Goal: Submit feedback/report problem

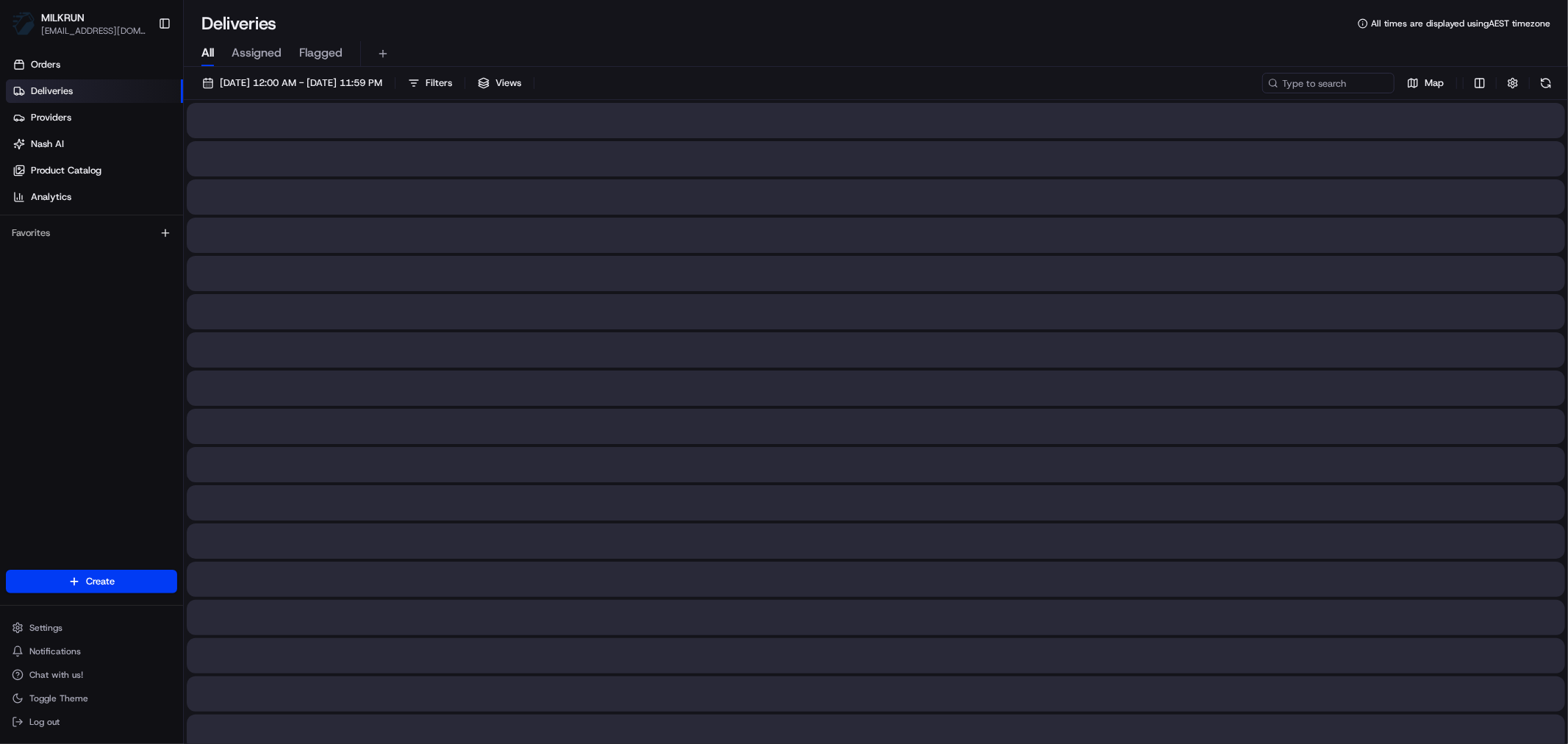
click at [203, 50] on span "All" at bounding box center [208, 53] width 12 height 18
click at [1327, 90] on input at bounding box center [1307, 83] width 176 height 20
paste input "676fde40-8b24-46ef-aaf1-94b20475aae6"
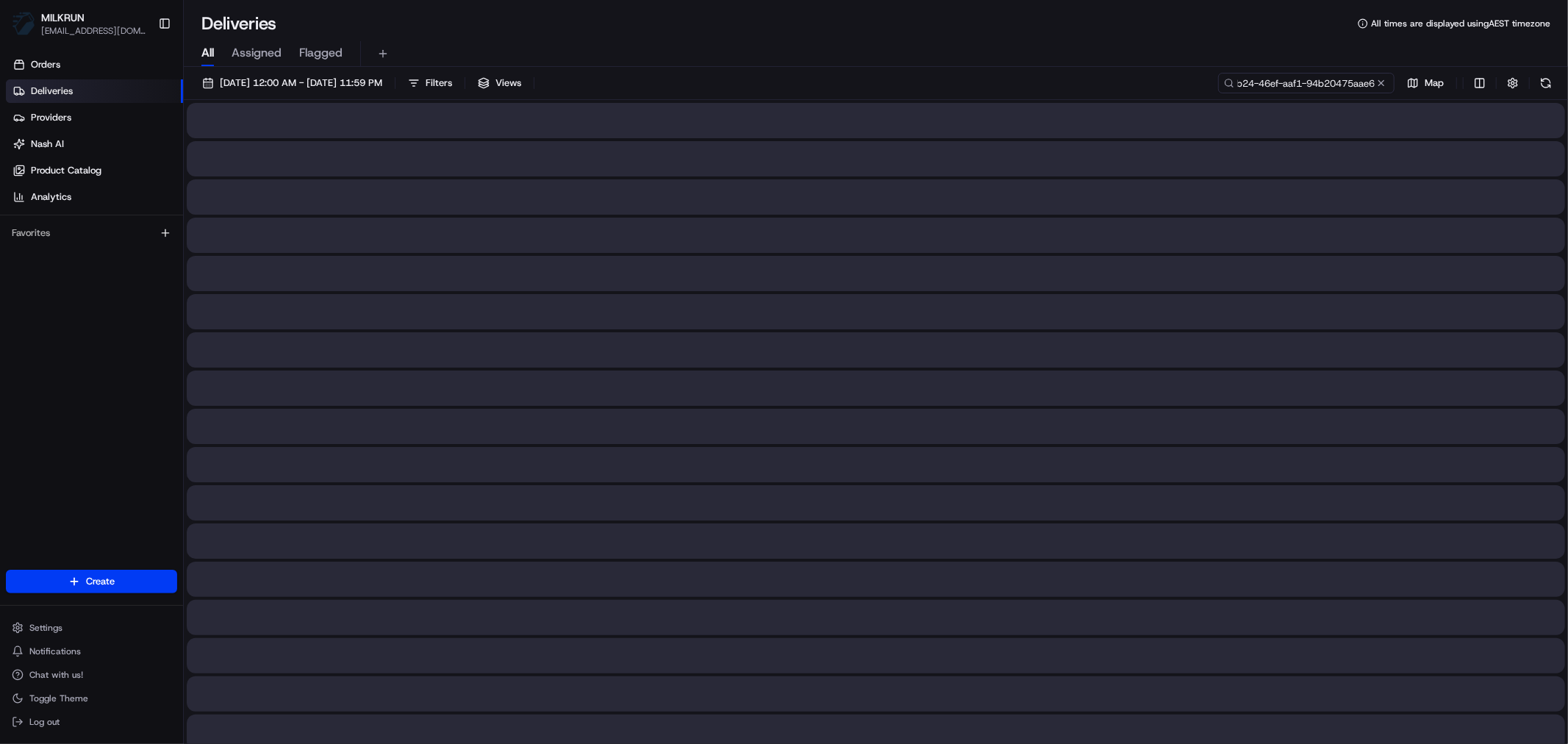
type input "676fde40-8b24-46ef-aaf1-94b20475aae6"
click at [1272, 89] on input "676fde40-8b24-46ef-aaf1-94b20475aae6" at bounding box center [1307, 83] width 176 height 20
type input "676fde40-8b24-46ef-aaf1-94b20475aae6"
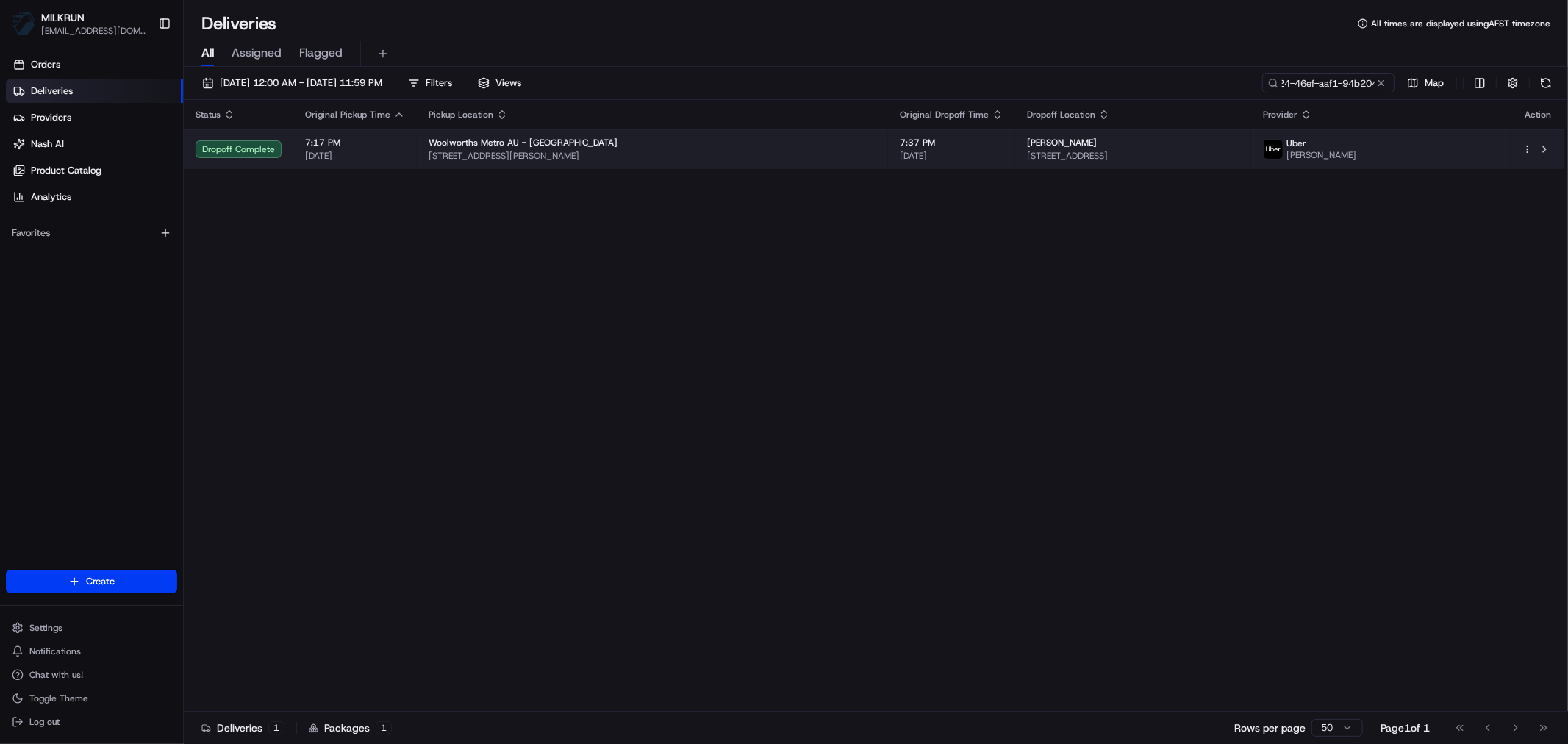
click at [709, 152] on span "[STREET_ADDRESS][PERSON_NAME]" at bounding box center [652, 155] width 448 height 12
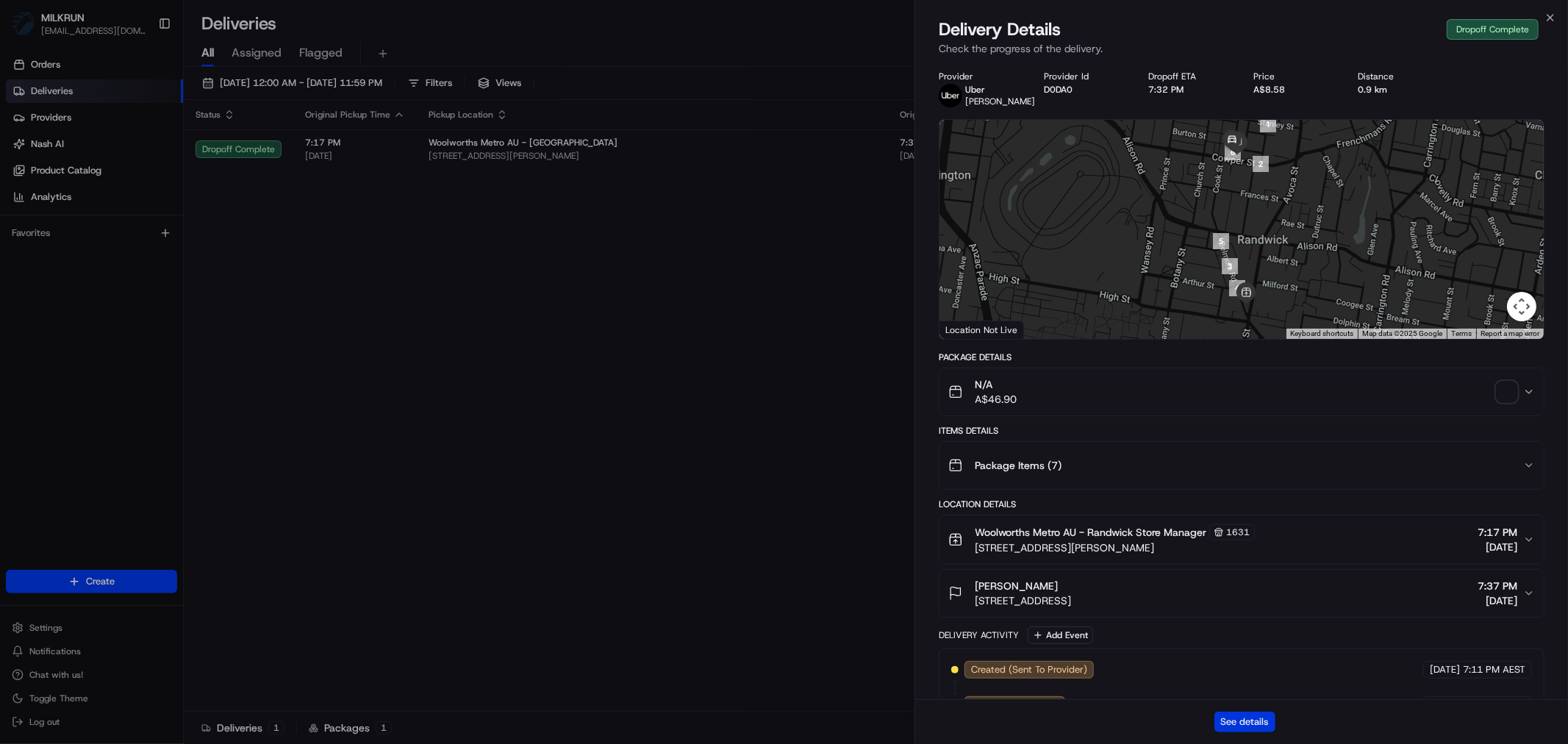
click at [1236, 669] on button "See details" at bounding box center [1245, 721] width 61 height 20
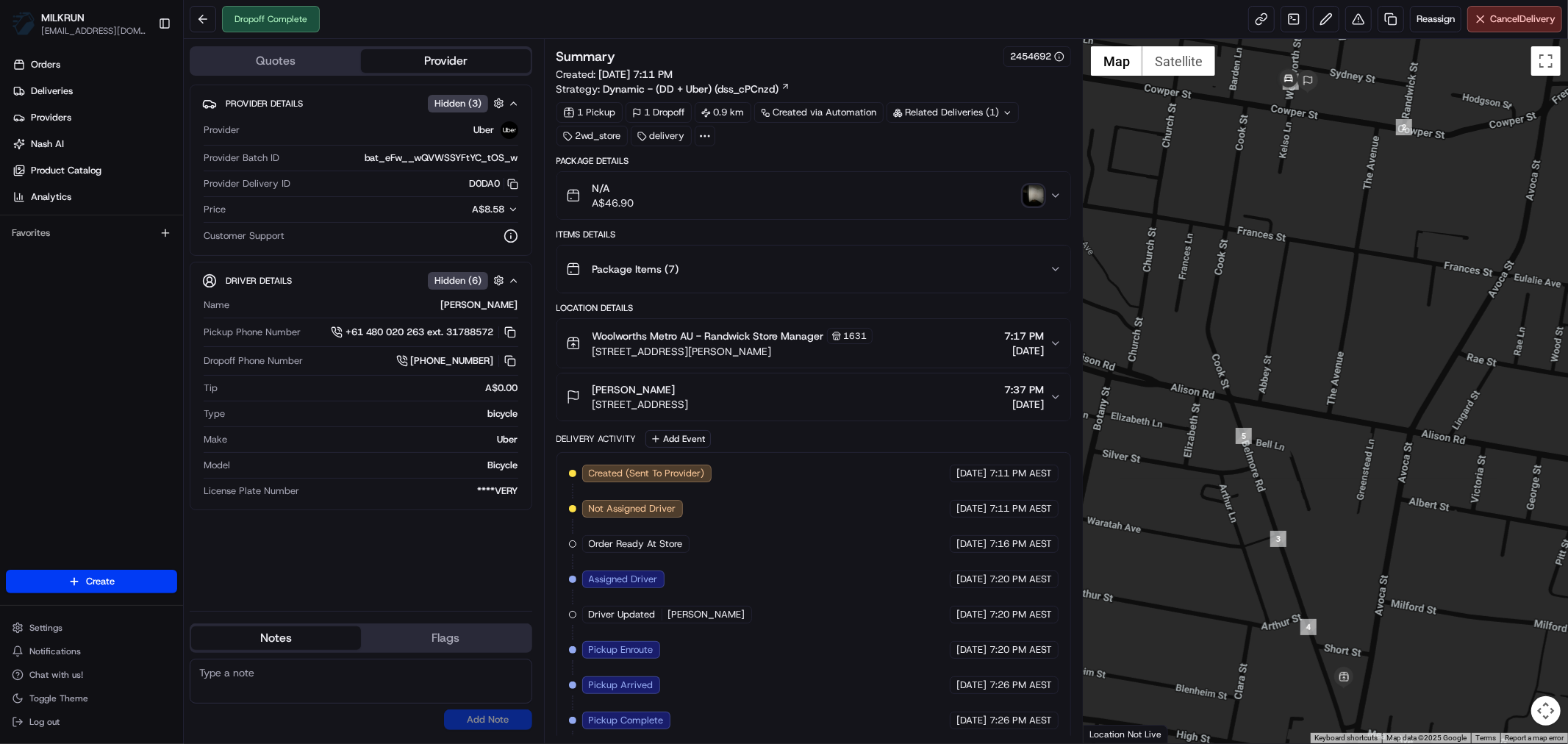
click at [1044, 187] on div "N/A A$46.90" at bounding box center [808, 196] width 484 height 30
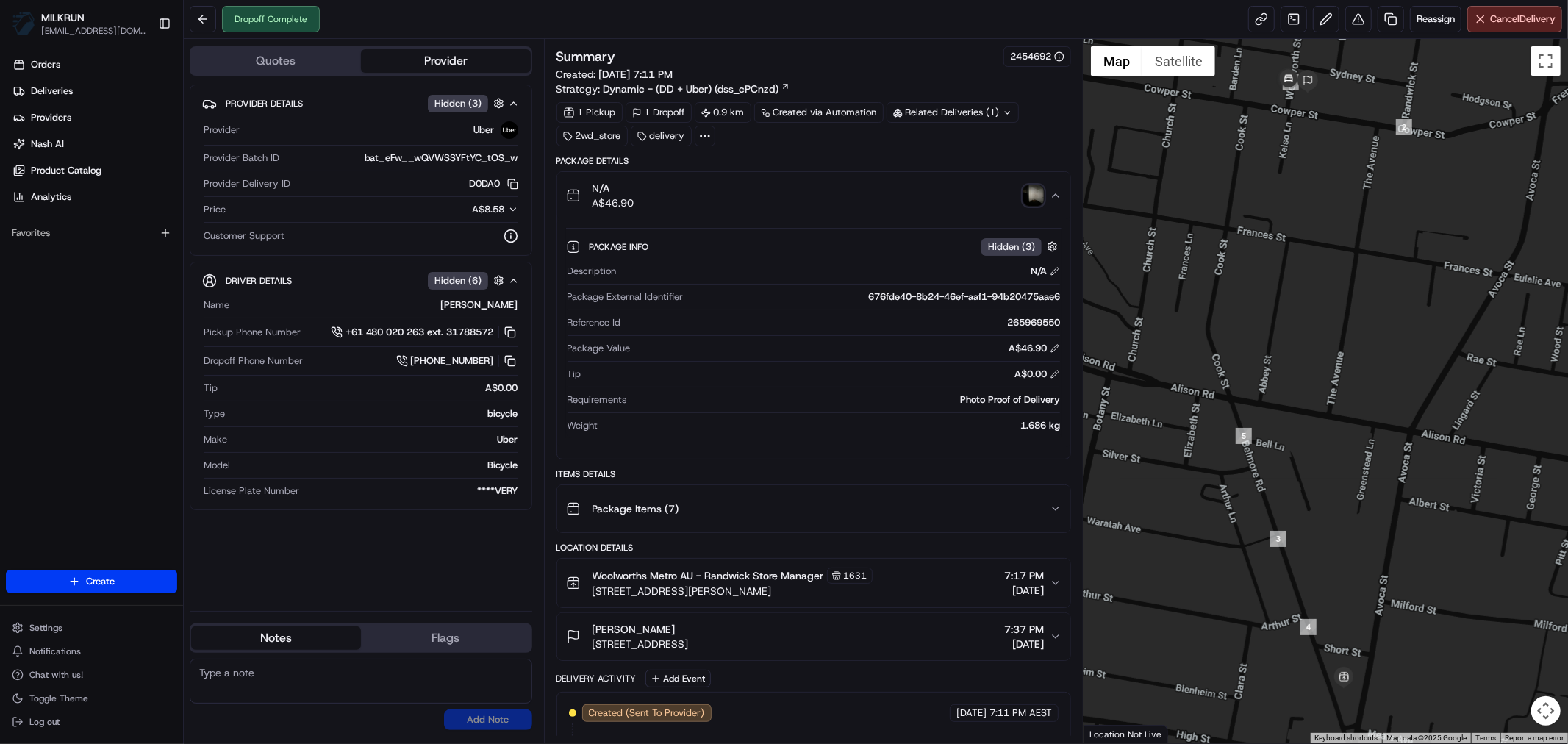
click at [1034, 200] on img "button" at bounding box center [1034, 195] width 20 height 20
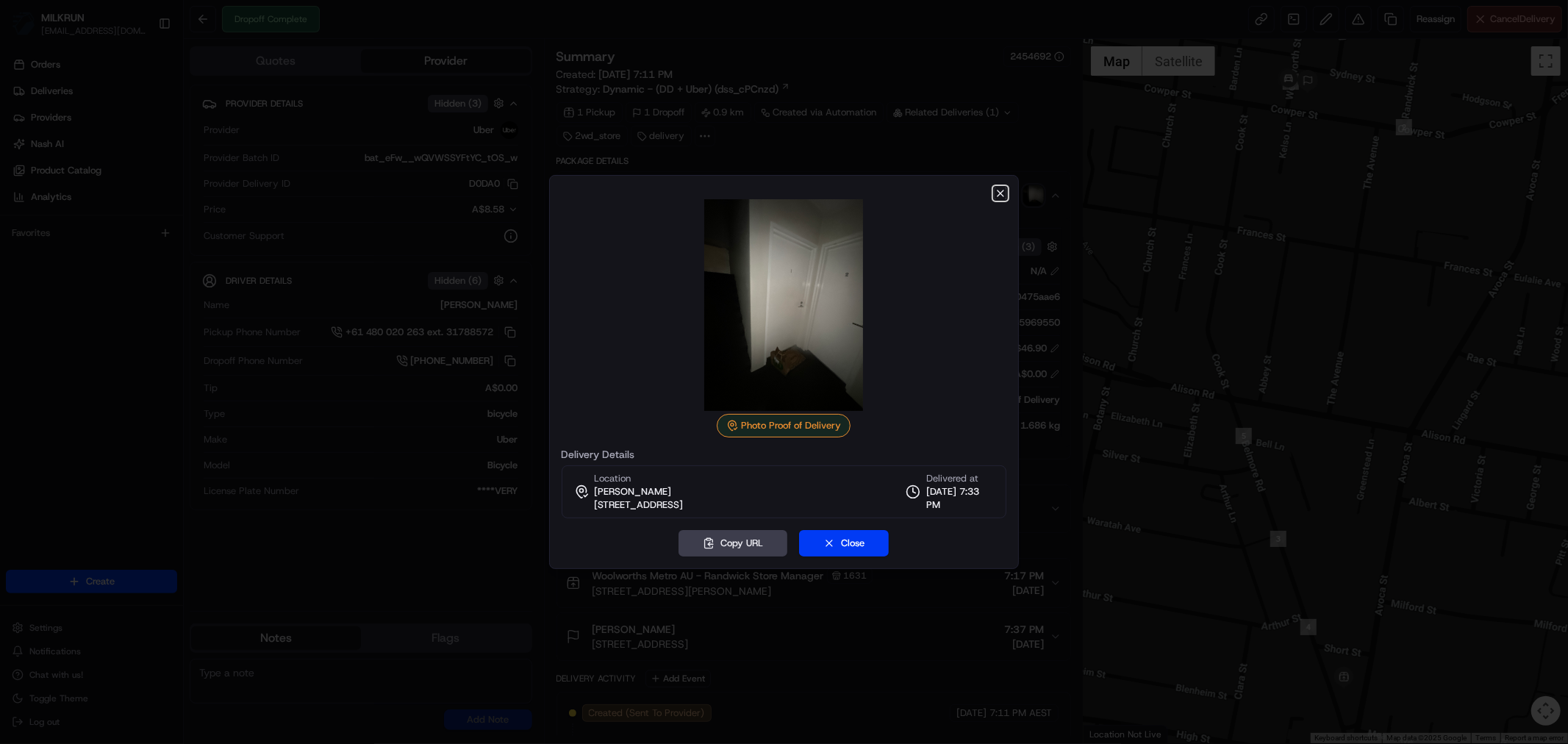
click at [1000, 193] on icon "button" at bounding box center [1000, 193] width 12 height 12
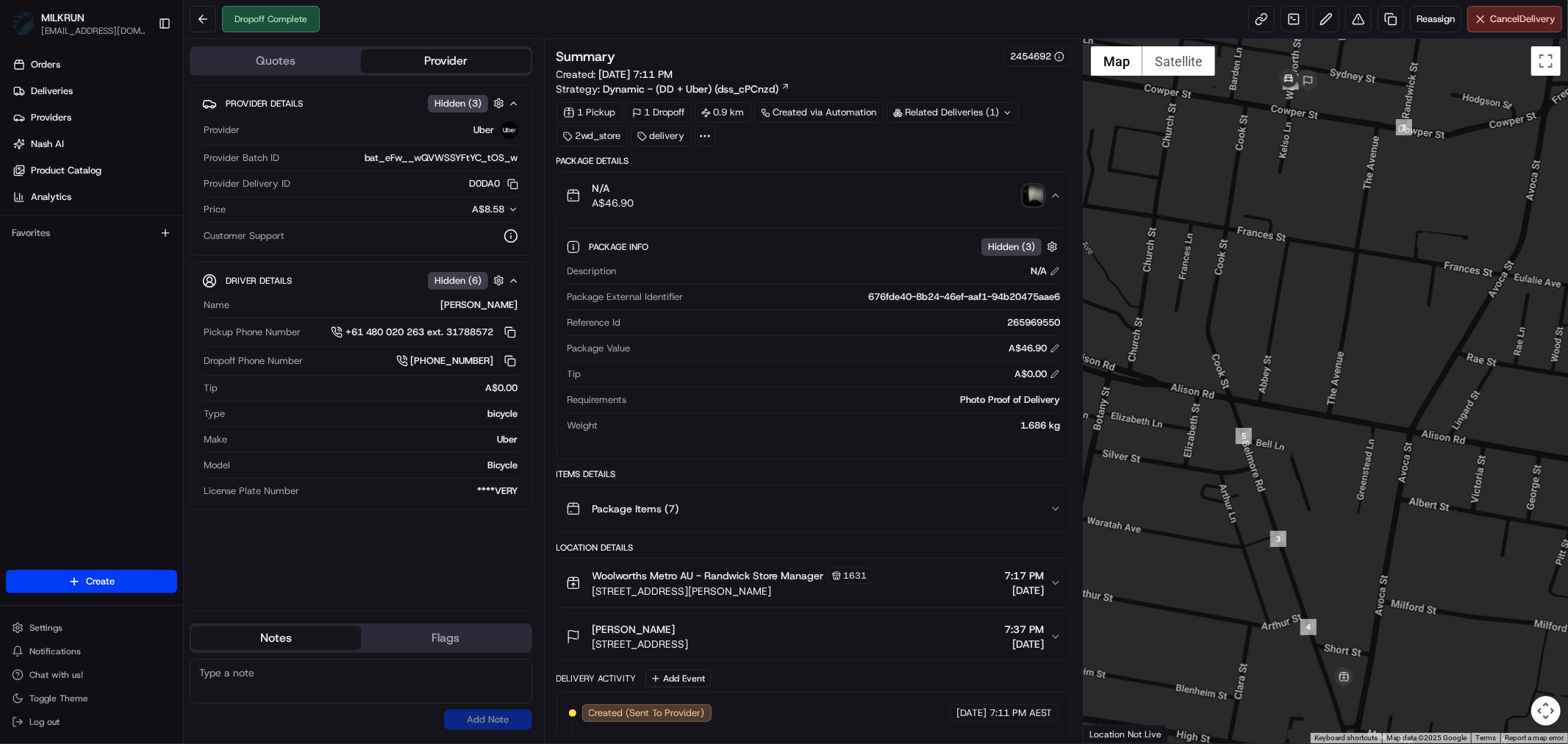
click at [1031, 198] on img "button" at bounding box center [1034, 195] width 20 height 20
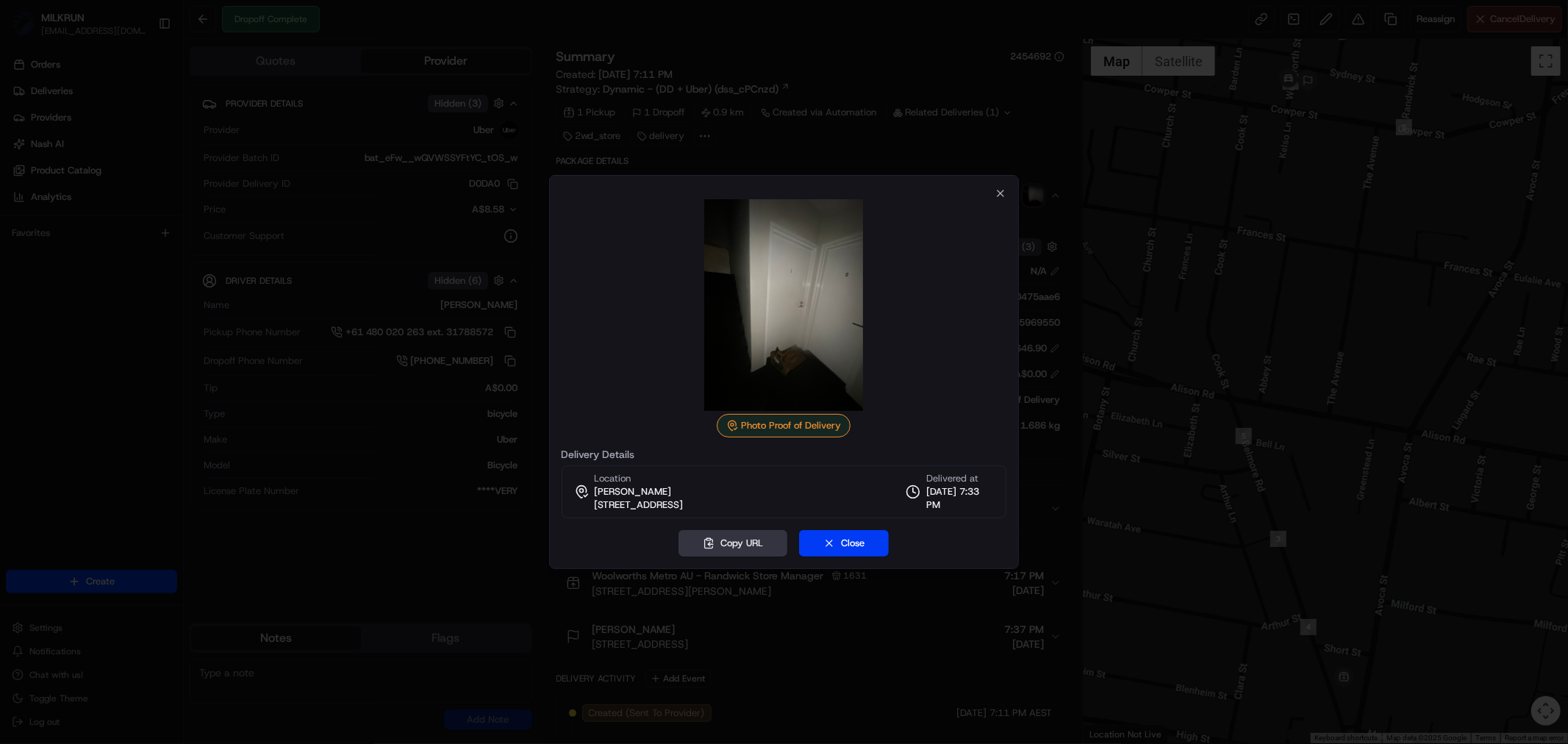
click at [717, 542] on button "Copy URL" at bounding box center [733, 543] width 108 height 27
click at [1005, 198] on icon "button" at bounding box center [1000, 193] width 12 height 12
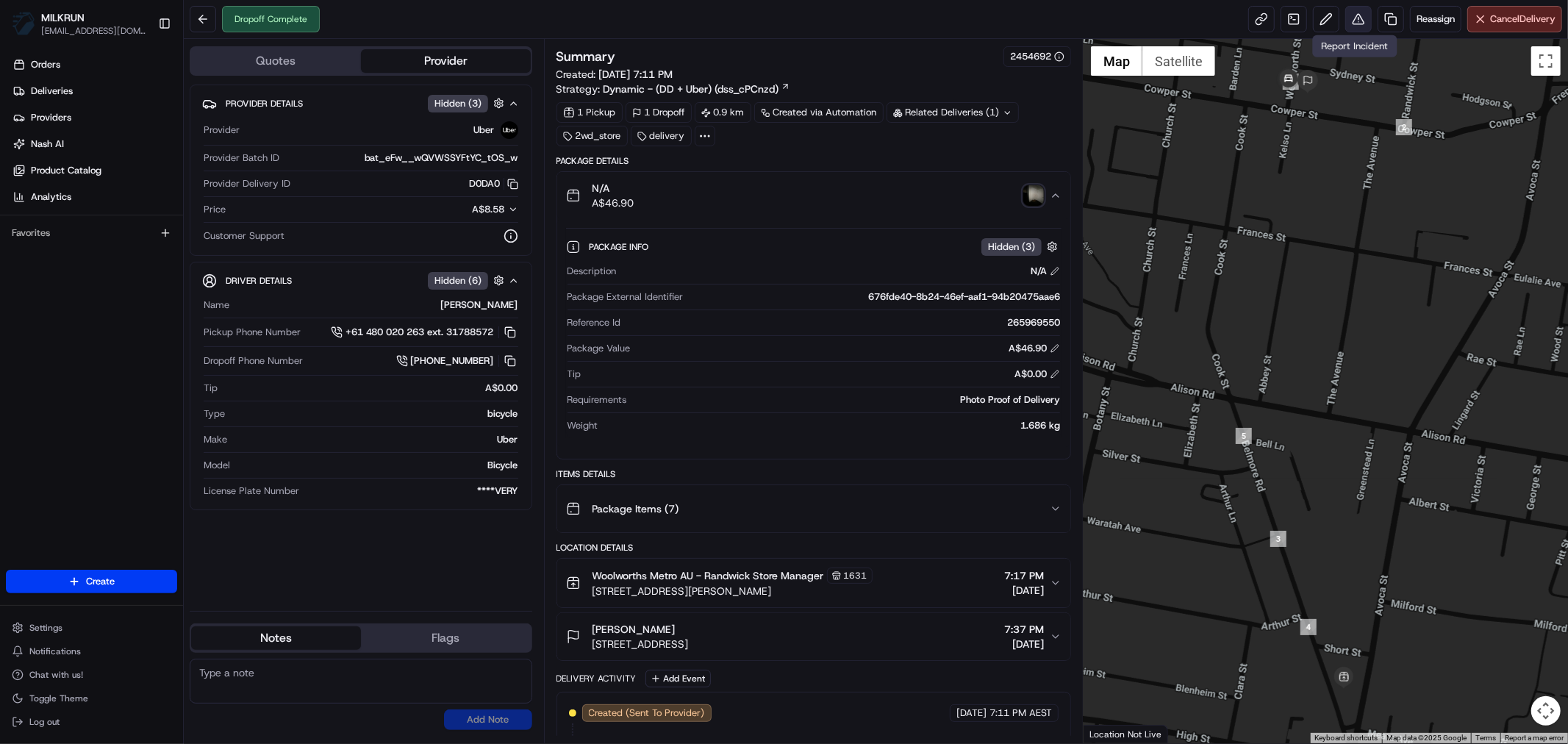
click at [1358, 27] on button at bounding box center [1359, 19] width 27 height 27
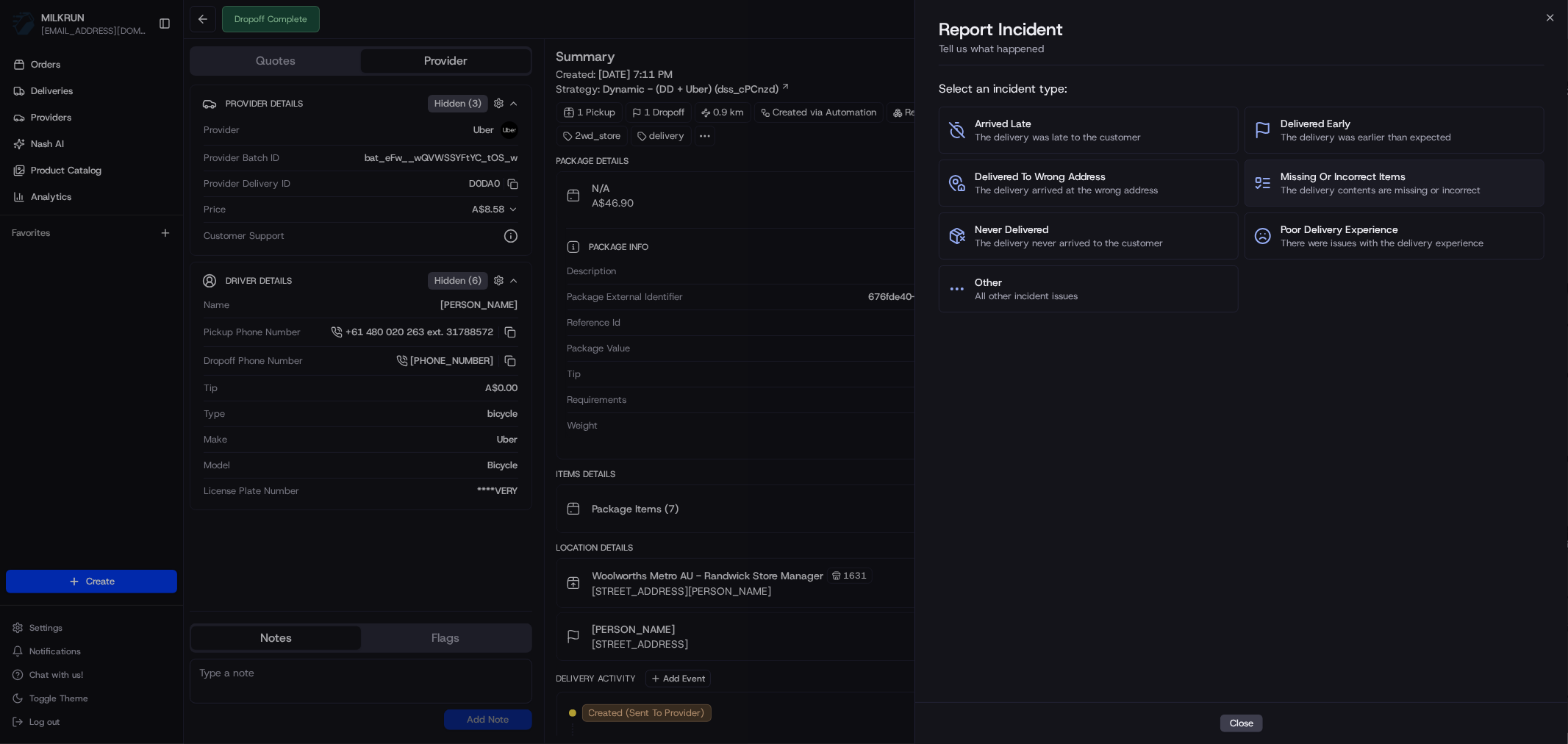
click at [1371, 175] on span "Missing Or Incorrect Items" at bounding box center [1381, 176] width 200 height 15
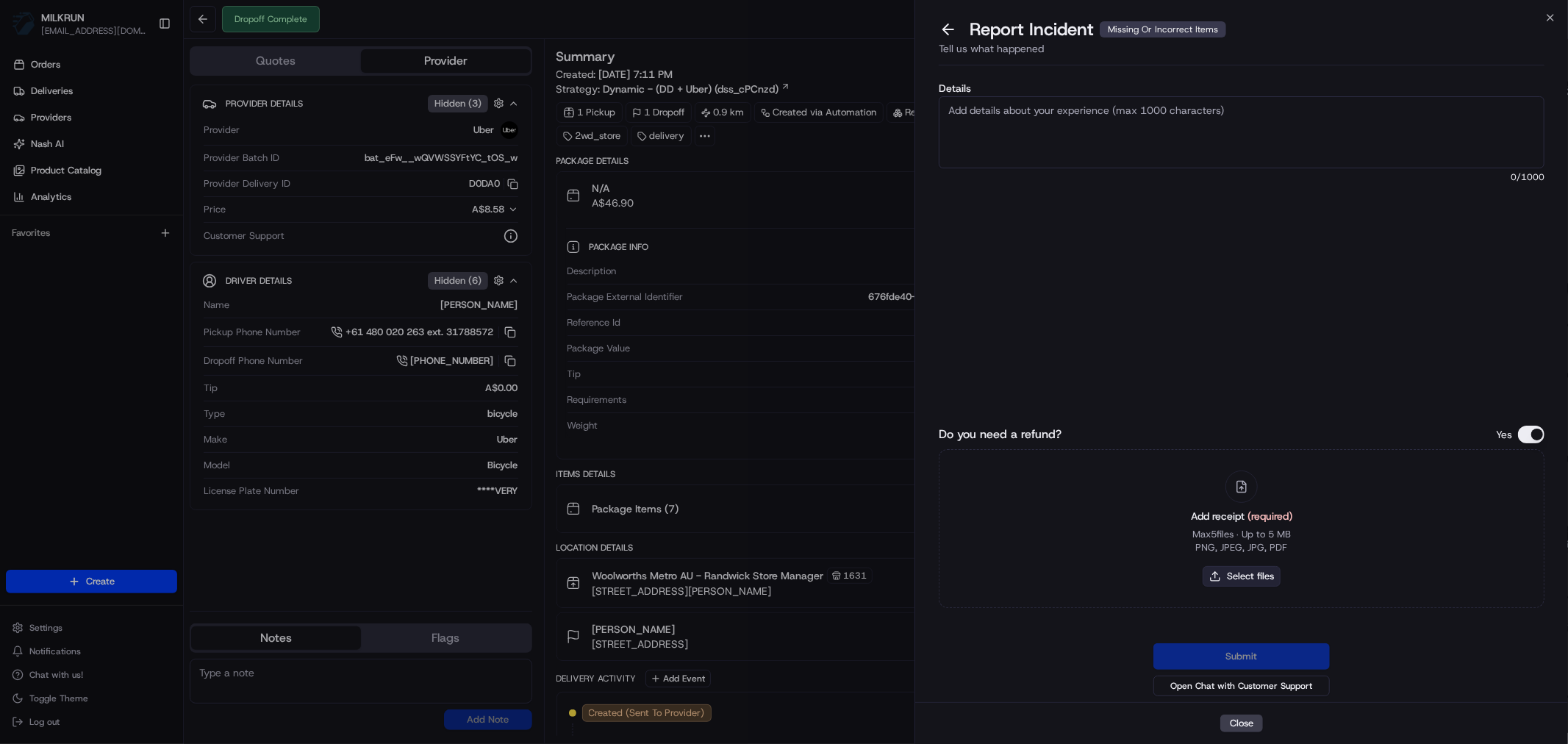
click at [1238, 581] on button "Select files" at bounding box center [1242, 576] width 78 height 20
type input "C:\fakepath\Tammy1.pdf"
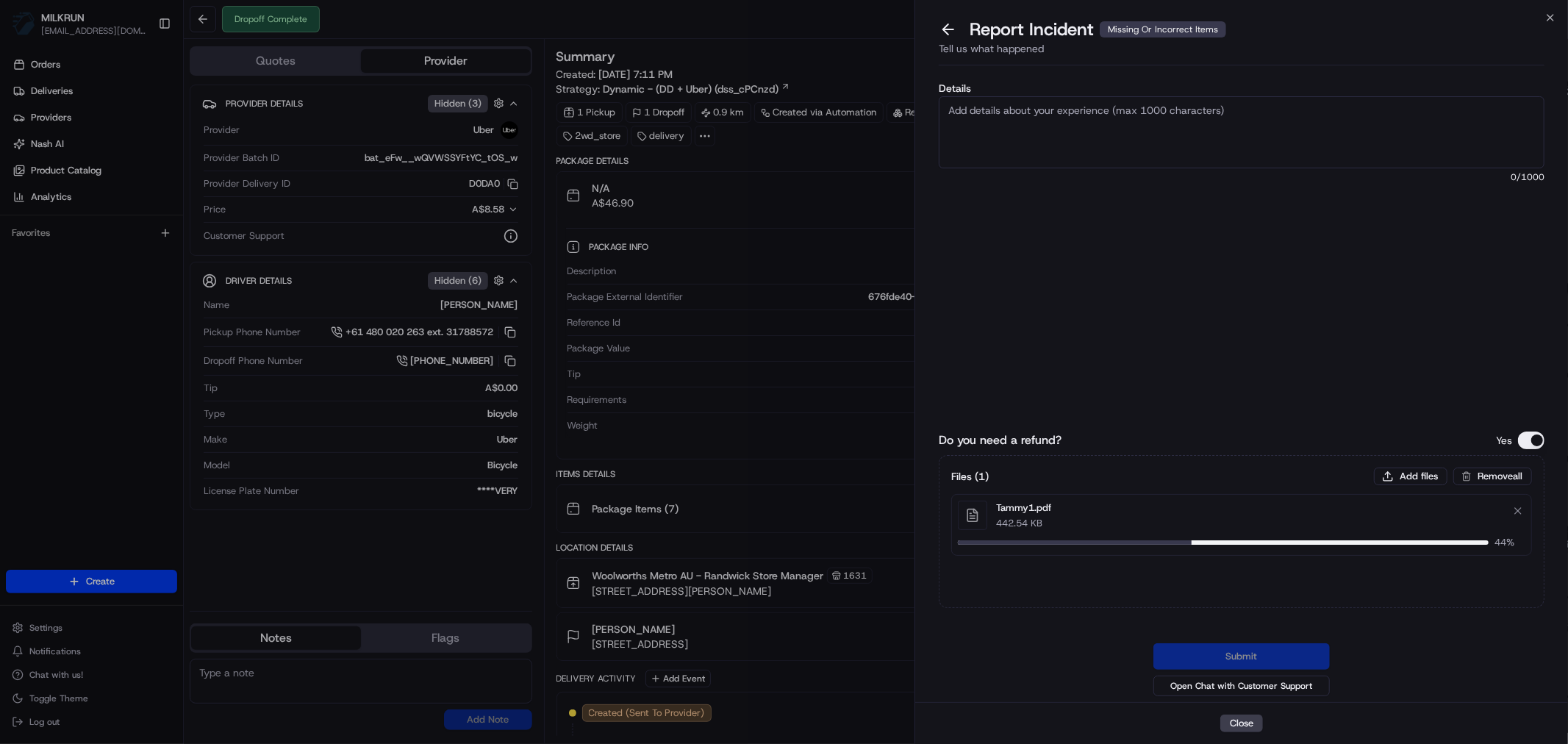
click at [1002, 122] on textarea "Details" at bounding box center [1241, 132] width 606 height 72
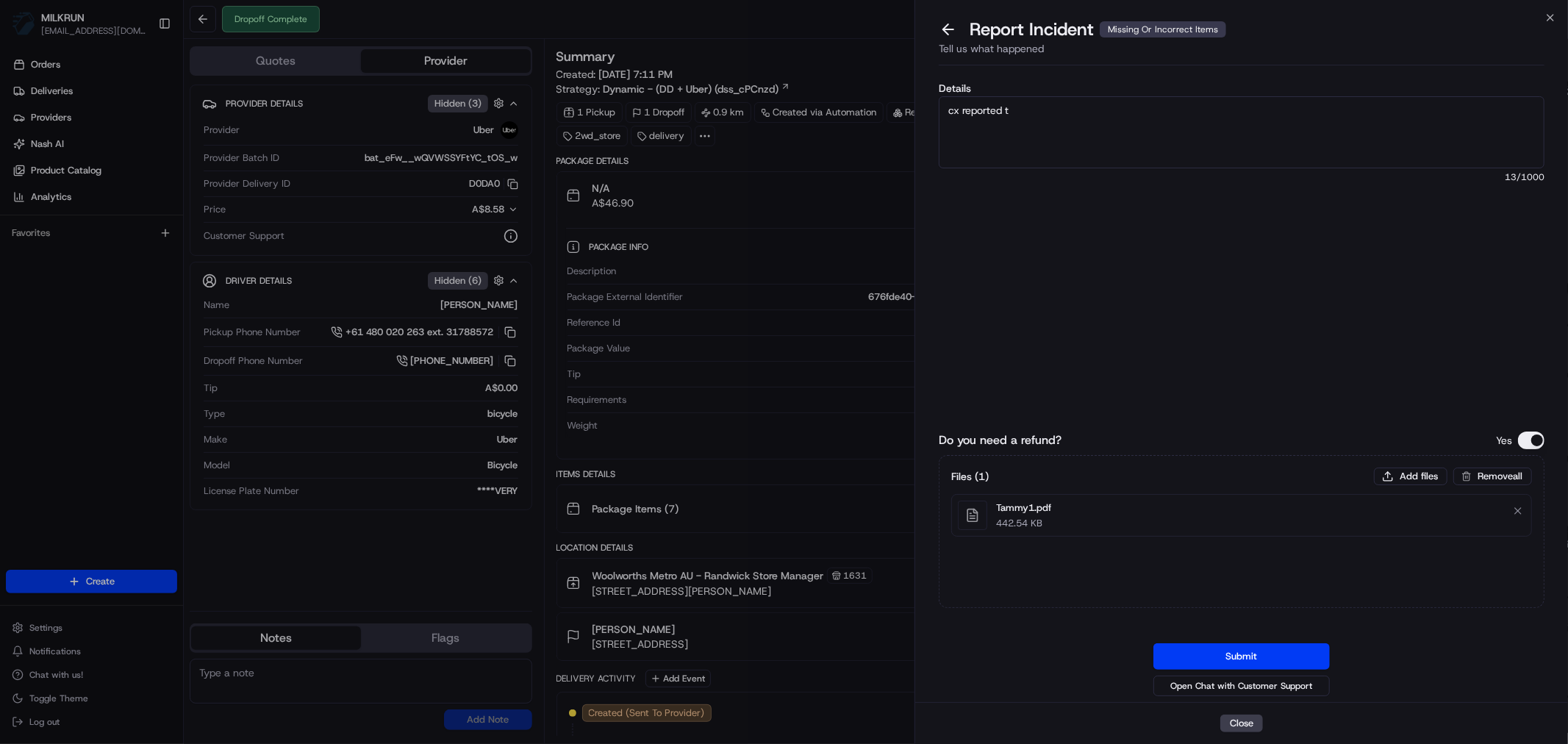
click at [1062, 126] on textarea "cx reported t" at bounding box center [1241, 132] width 606 height 72
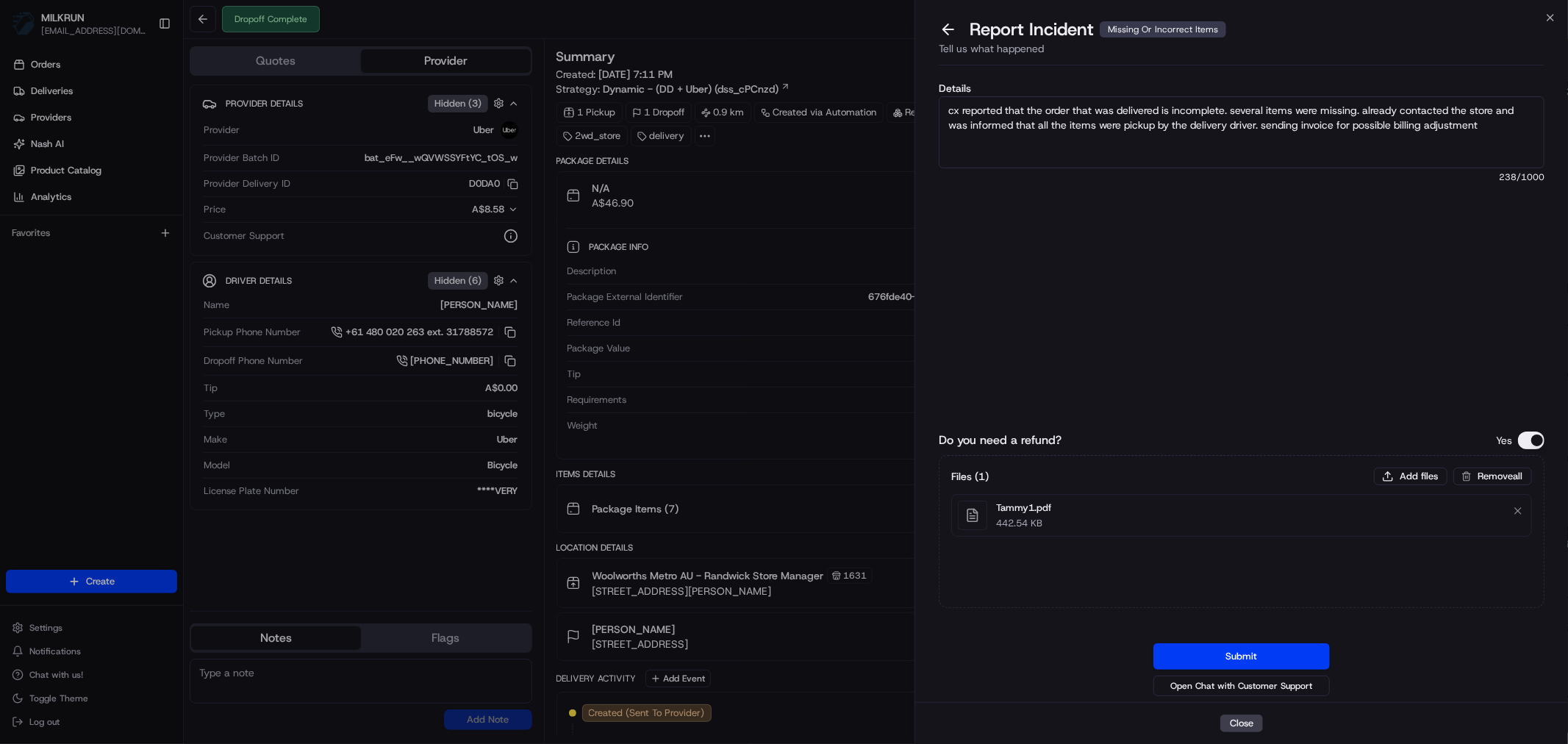
click at [1123, 152] on textarea "cx reported that the order that was delivered is incomplete. several items were…" at bounding box center [1241, 132] width 606 height 72
paste textarea "1 trolli strawberry clouds $3.30 1 primo protein stackers with ham, $4.95 1 pro…"
click at [1494, 122] on textarea "cx reported that the order that was delivered is incomplete. several items were…" at bounding box center [1241, 132] width 606 height 72
type textarea "cx reported that the order that was delivered is incomplete. several items were…"
click at [1246, 652] on button "Submit" at bounding box center [1242, 657] width 176 height 27
